Goal: Information Seeking & Learning: Learn about a topic

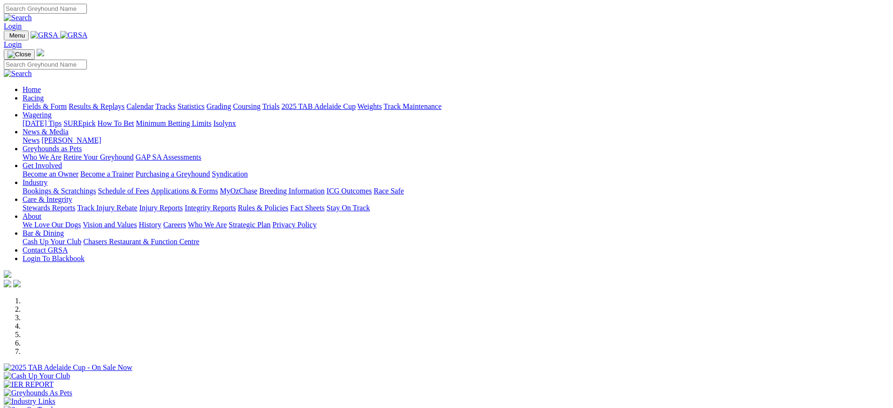
click at [75, 204] on link "Stewards Reports" at bounding box center [49, 208] width 53 height 8
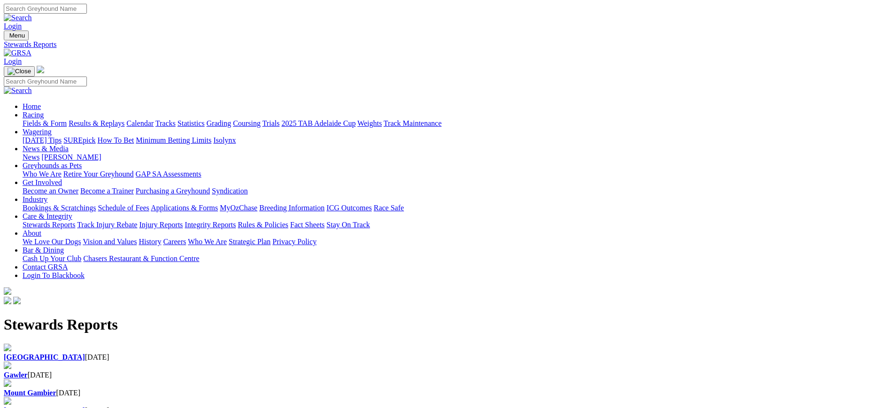
click at [194, 353] on div "Angle Park 16 Aug 2025" at bounding box center [447, 357] width 886 height 8
click at [101, 153] on link "[PERSON_NAME]" at bounding box center [71, 157] width 60 height 8
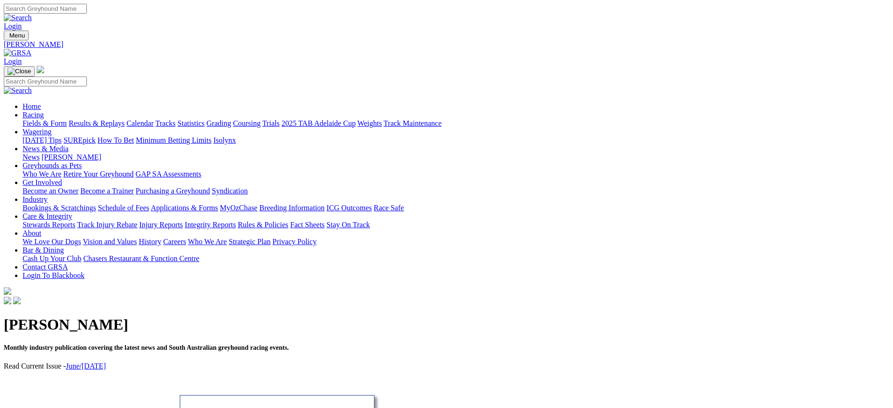
click at [31, 49] on img at bounding box center [18, 53] width 28 height 8
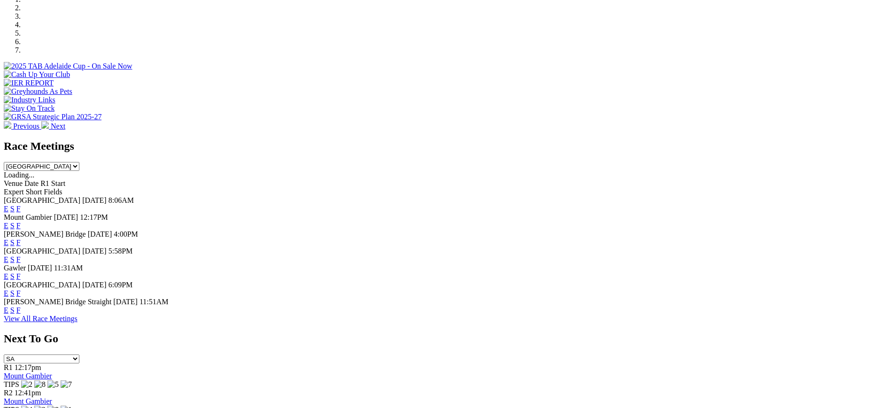
scroll to position [311, 0]
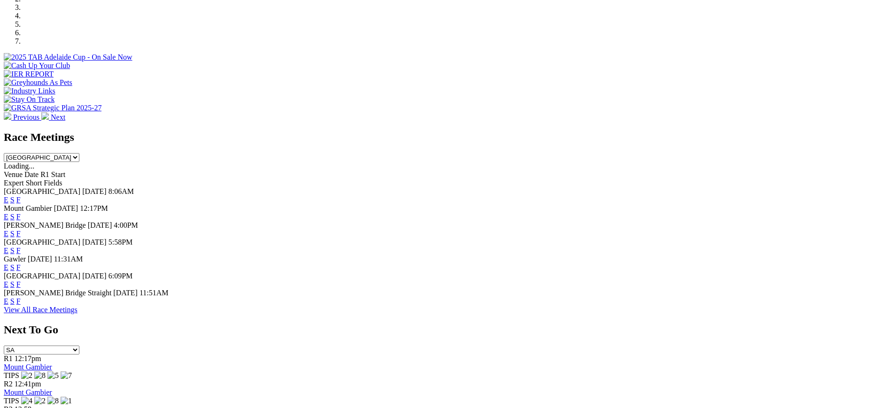
click at [21, 230] on link "F" at bounding box center [18, 234] width 4 height 8
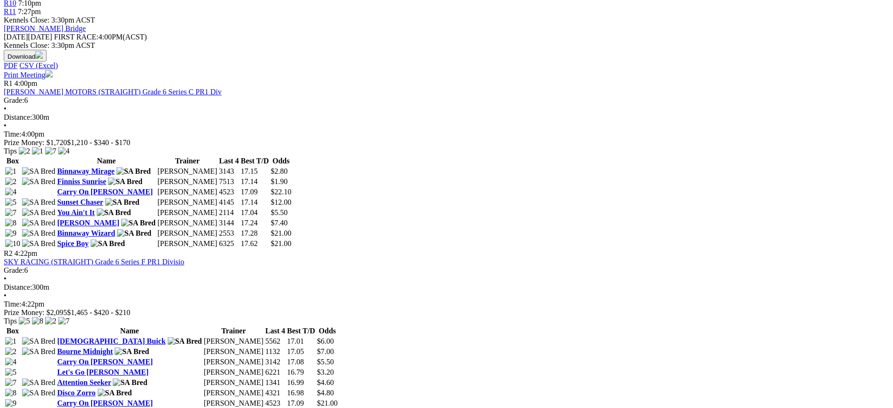
scroll to position [426, 0]
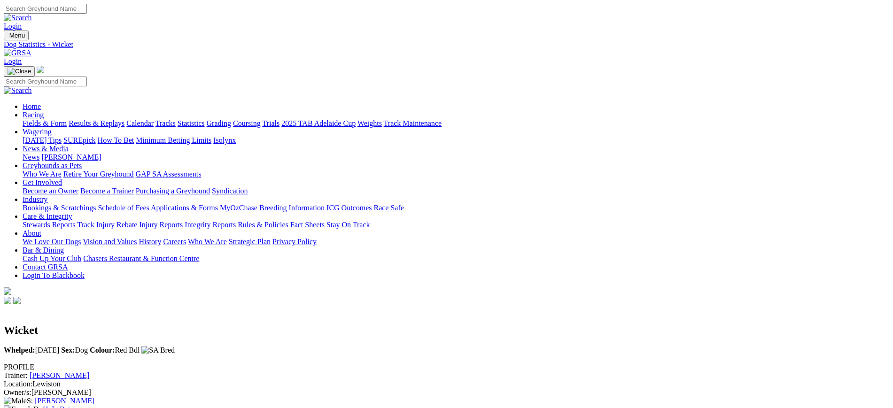
click at [31, 49] on img at bounding box center [18, 53] width 28 height 8
